Goal: Information Seeking & Learning: Learn about a topic

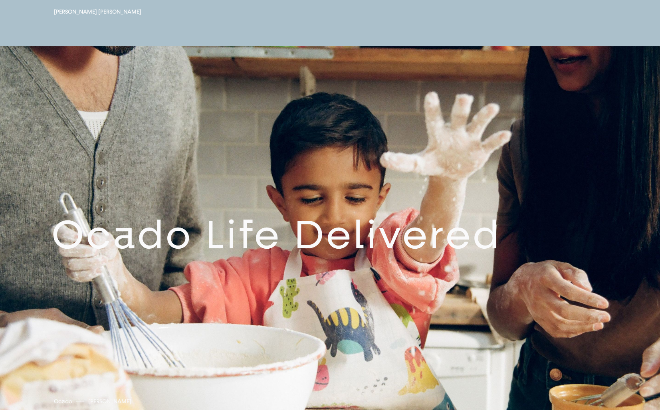
scroll to position [739, 0]
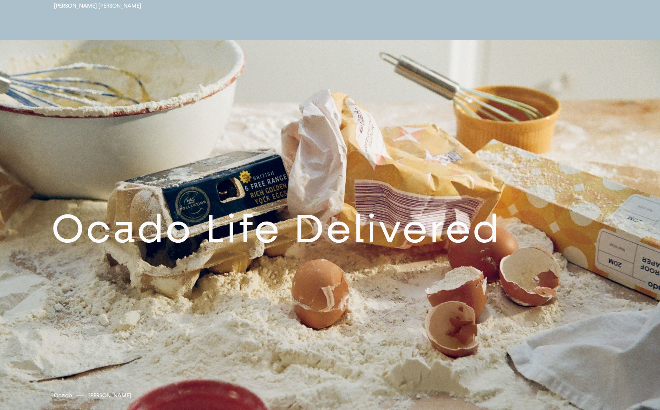
click at [361, 203] on link at bounding box center [330, 235] width 660 height 390
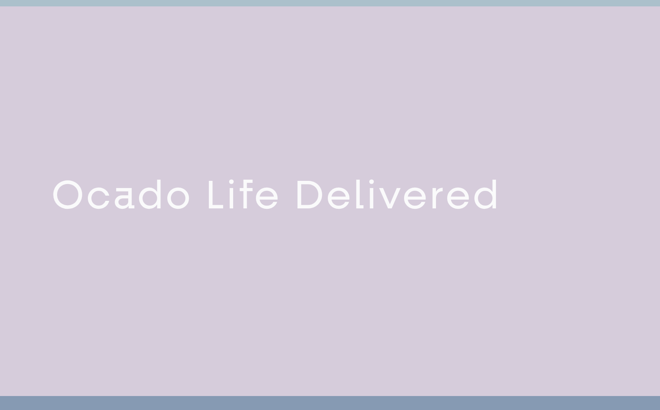
scroll to position [780, 0]
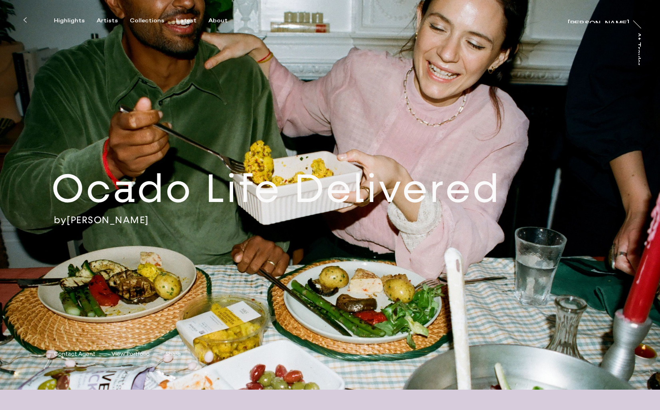
click at [362, 208] on h2 "Ocado Life Delivered" at bounding box center [304, 189] width 504 height 50
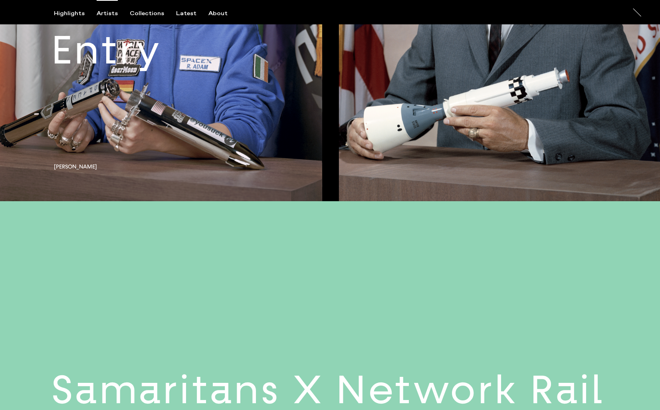
click at [108, 14] on div "Artists" at bounding box center [107, 13] width 21 height 7
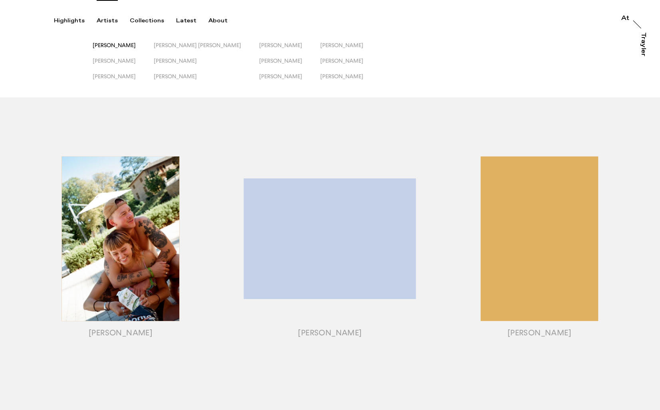
click at [118, 46] on span "[PERSON_NAME]" at bounding box center [114, 45] width 43 height 6
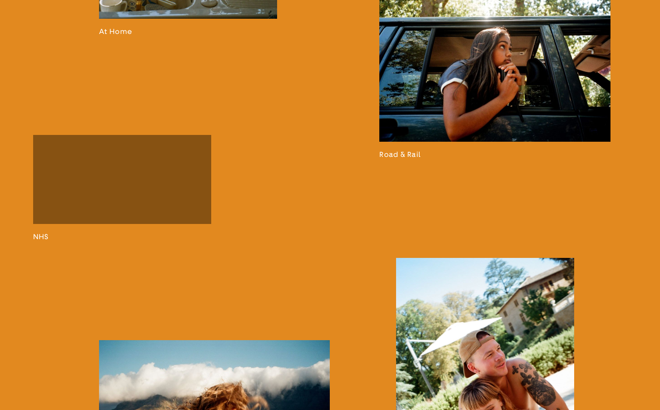
click at [496, 120] on link at bounding box center [495, 73] width 231 height 171
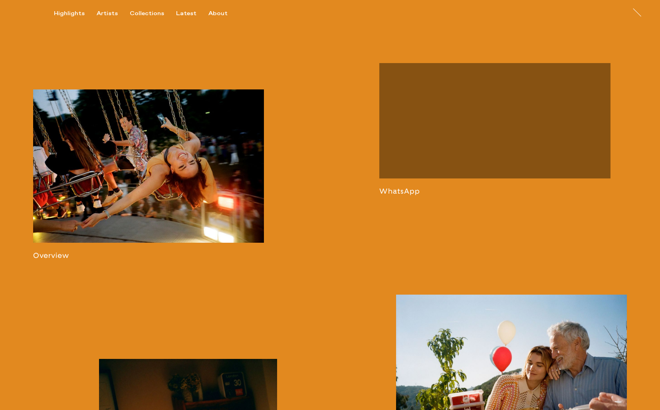
scroll to position [541, 0]
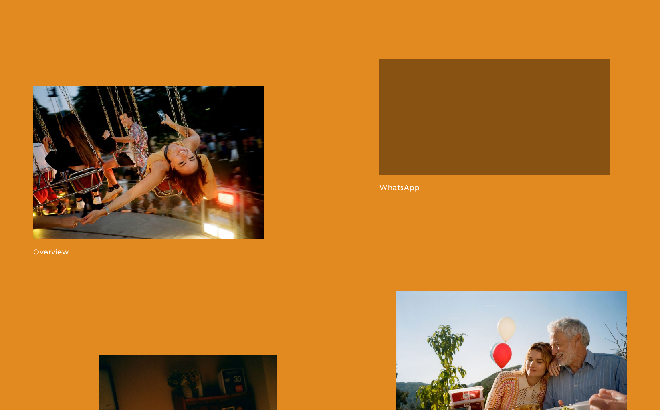
click at [511, 147] on link at bounding box center [495, 126] width 231 height 133
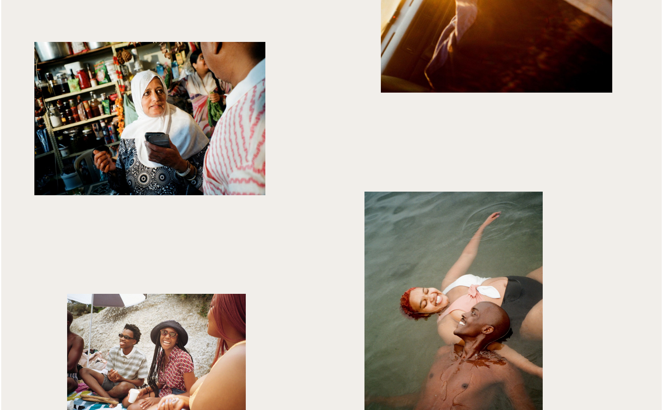
scroll to position [1030, 0]
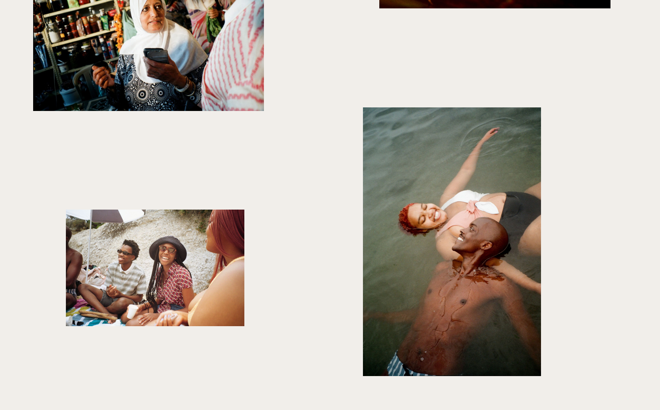
click at [191, 278] on img "button" at bounding box center [155, 268] width 178 height 117
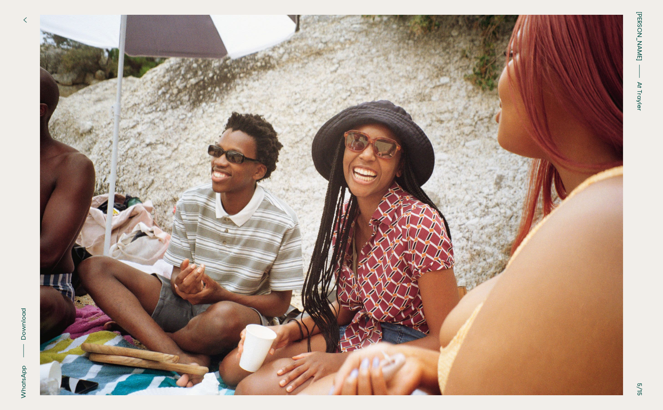
click at [70, 12] on button at bounding box center [166, 102] width 332 height 205
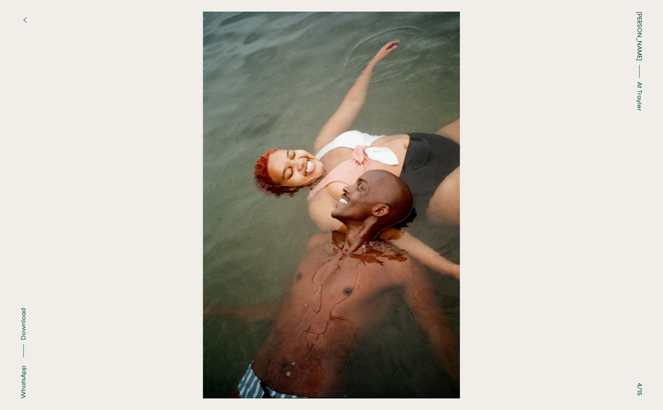
click at [22, 14] on button "button" at bounding box center [25, 20] width 18 height 18
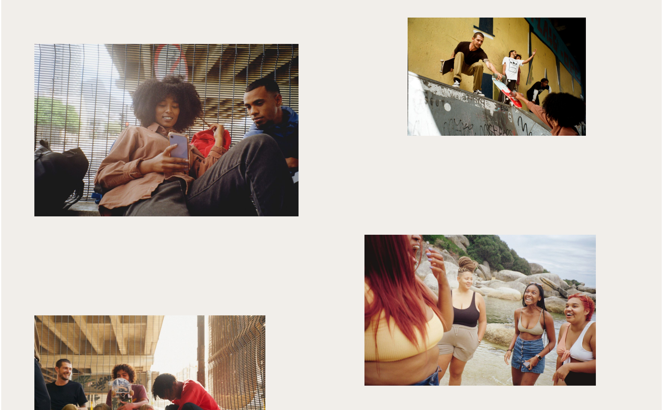
scroll to position [2102, 0]
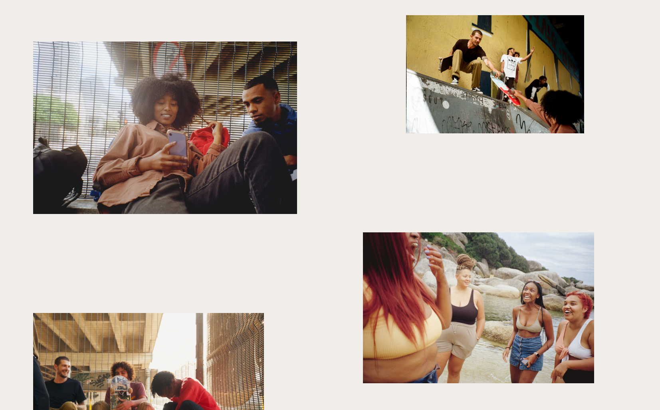
click at [231, 113] on img "button" at bounding box center [165, 128] width 264 height 173
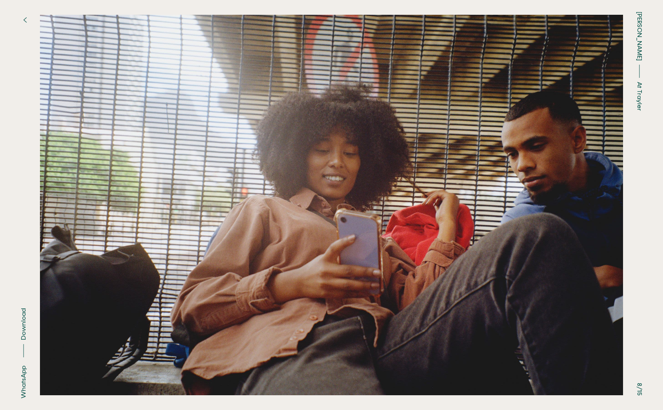
click at [26, 16] on button "button" at bounding box center [25, 20] width 18 height 18
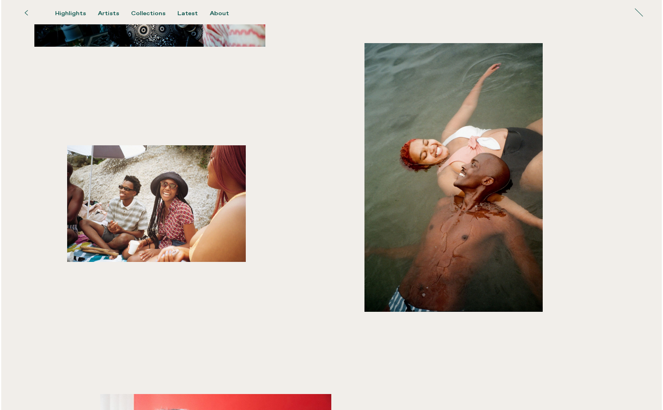
scroll to position [1025, 0]
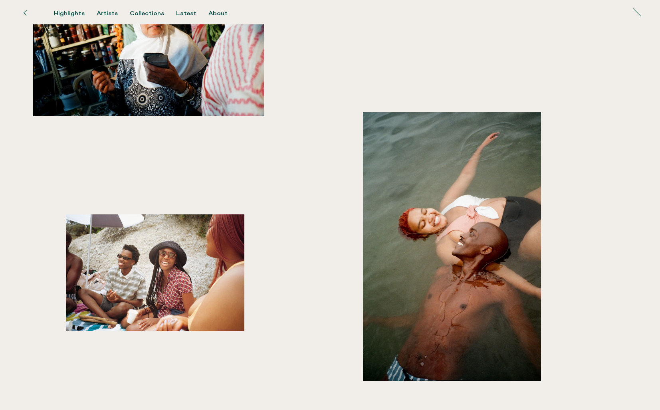
click at [183, 251] on img "button" at bounding box center [155, 273] width 178 height 117
